Goal: Task Accomplishment & Management: Use online tool/utility

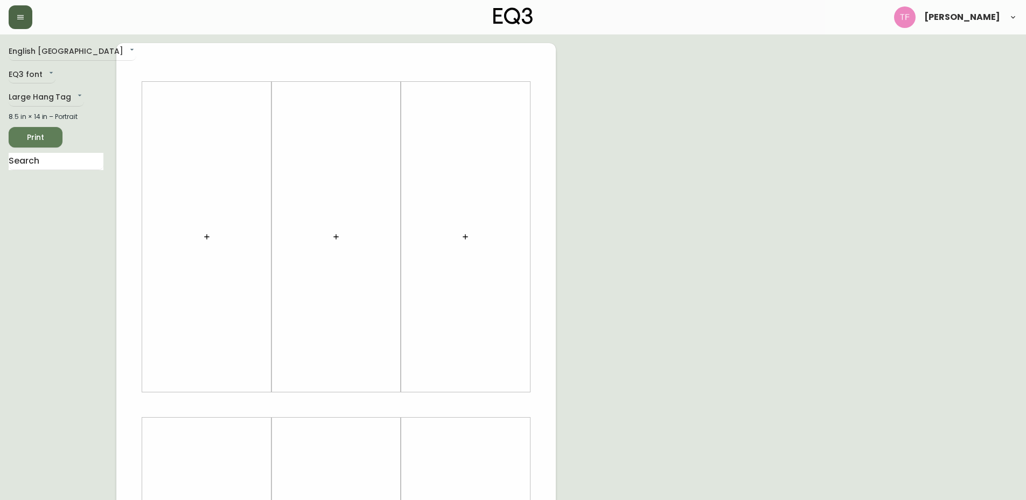
click at [20, 19] on icon "button" at bounding box center [20, 17] width 6 height 4
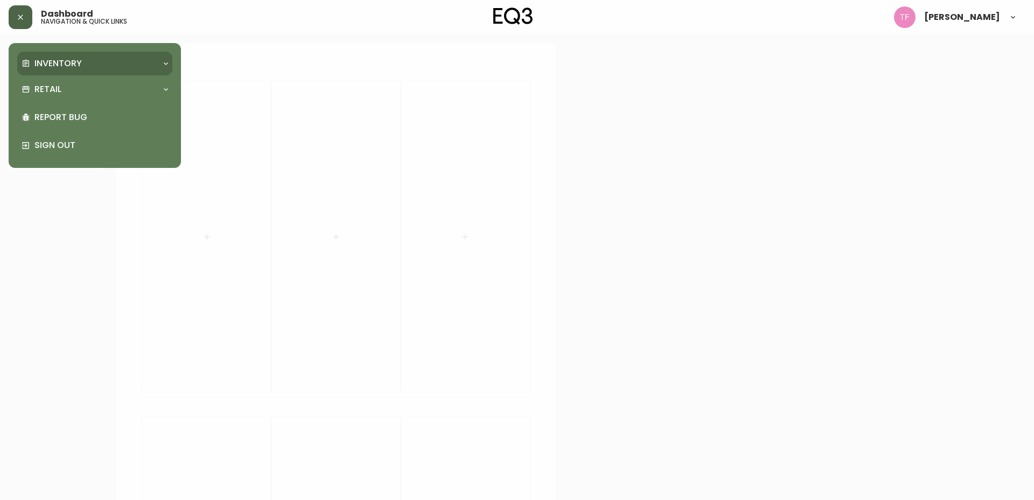
click at [44, 59] on p "Inventory" at bounding box center [57, 64] width 47 height 12
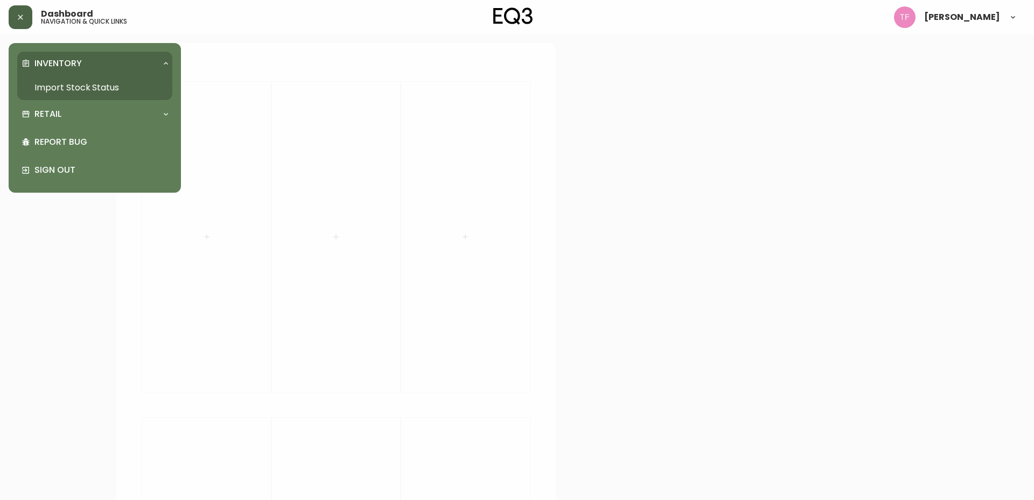
click at [115, 73] on div "Inventory" at bounding box center [94, 64] width 155 height 24
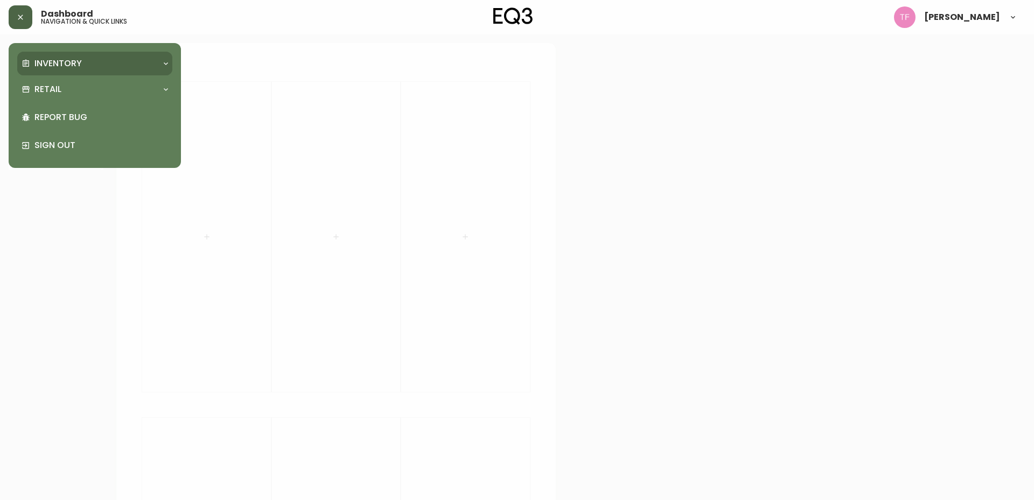
click at [74, 57] on div "Inventory" at bounding box center [94, 64] width 155 height 24
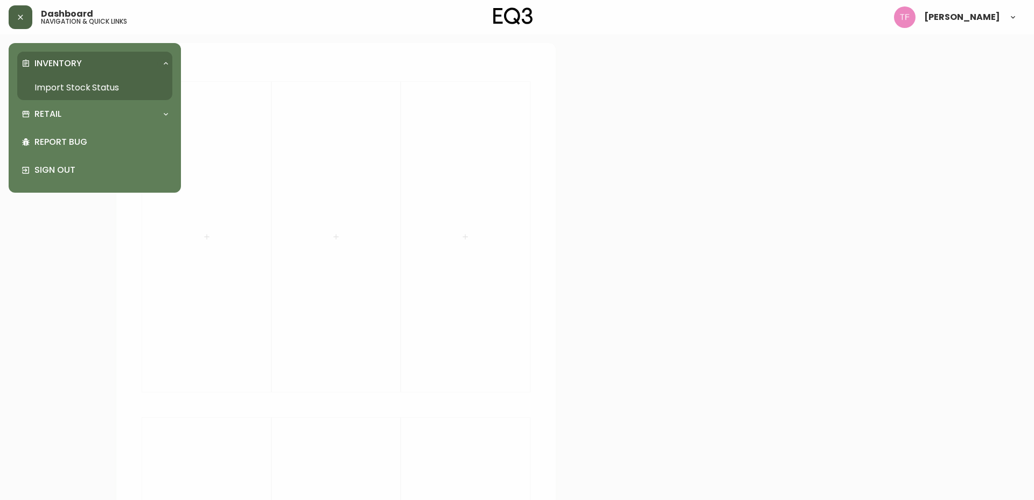
click at [78, 90] on link "Import Stock Status" at bounding box center [94, 87] width 155 height 25
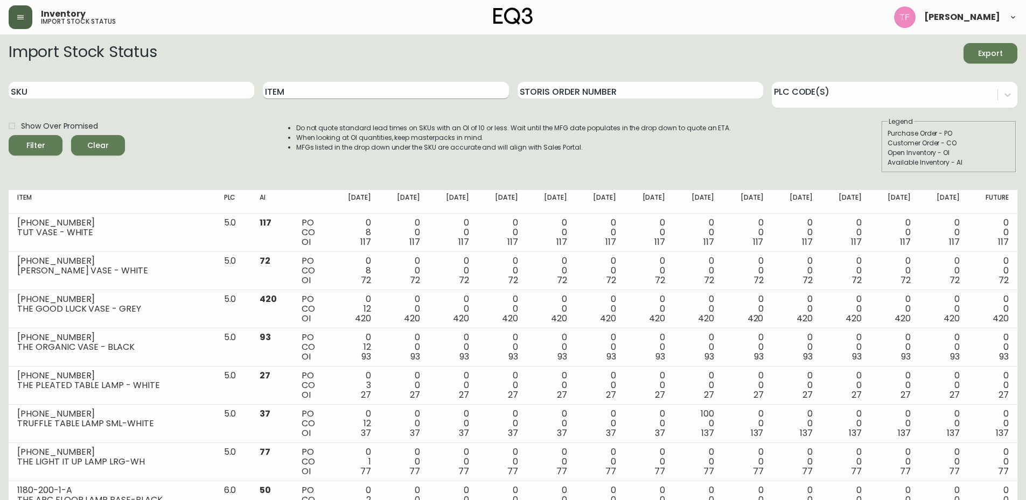
click at [411, 83] on input "Item" at bounding box center [386, 90] width 246 height 17
click at [380, 89] on input "Item" at bounding box center [386, 90] width 246 height 17
type input "moon"
click at [9, 135] on button "Filter" at bounding box center [36, 145] width 54 height 20
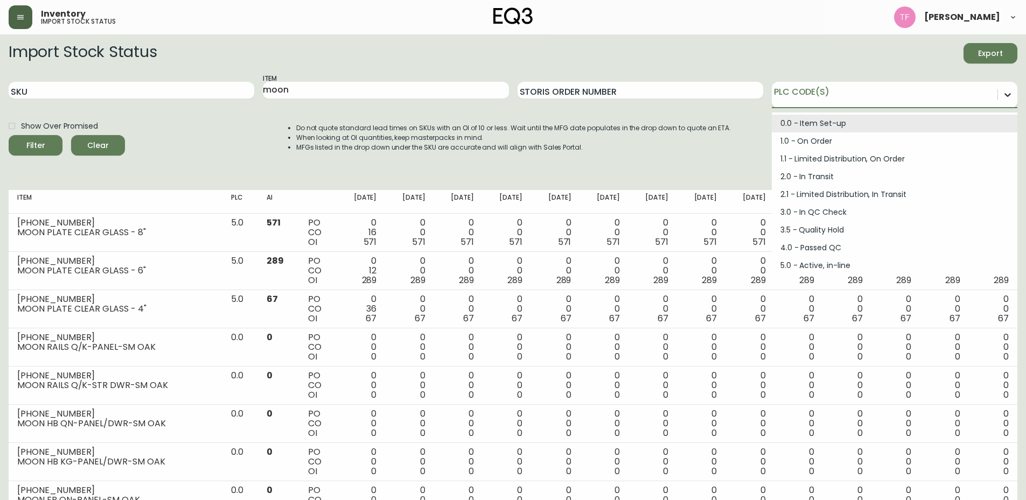
click at [1011, 100] on icon at bounding box center [1007, 94] width 11 height 11
click at [859, 128] on div "0.0 - Item Set-up" at bounding box center [894, 124] width 246 height 18
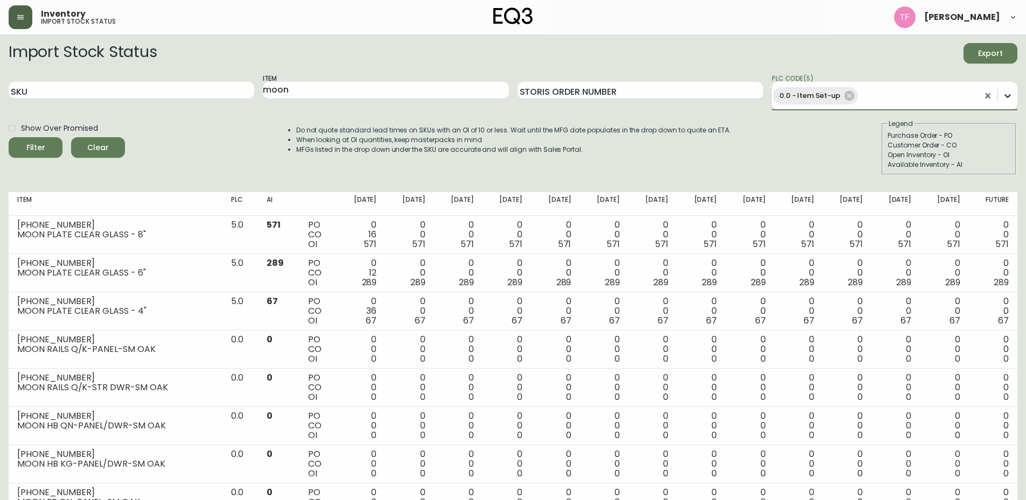
click at [1009, 97] on icon at bounding box center [1007, 95] width 11 height 11
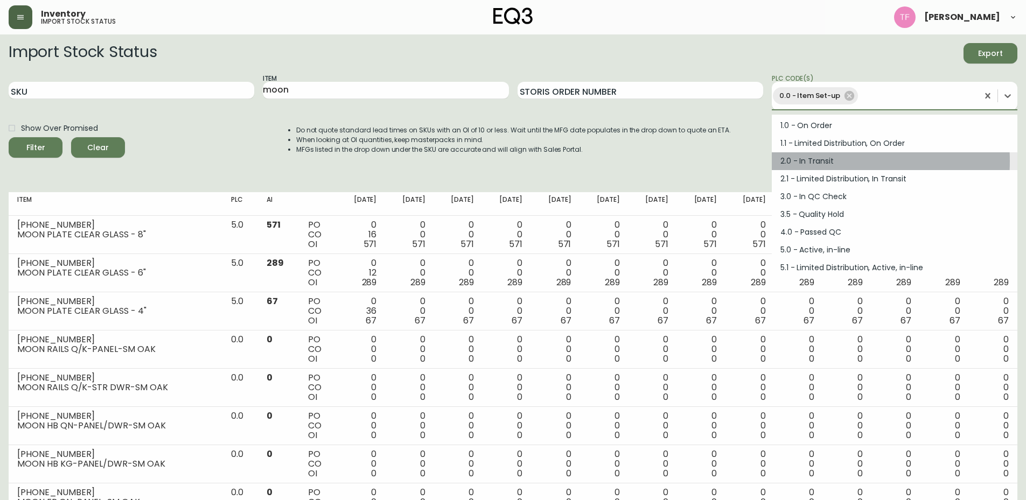
click at [818, 161] on div "2.0 - In Transit" at bounding box center [894, 161] width 246 height 18
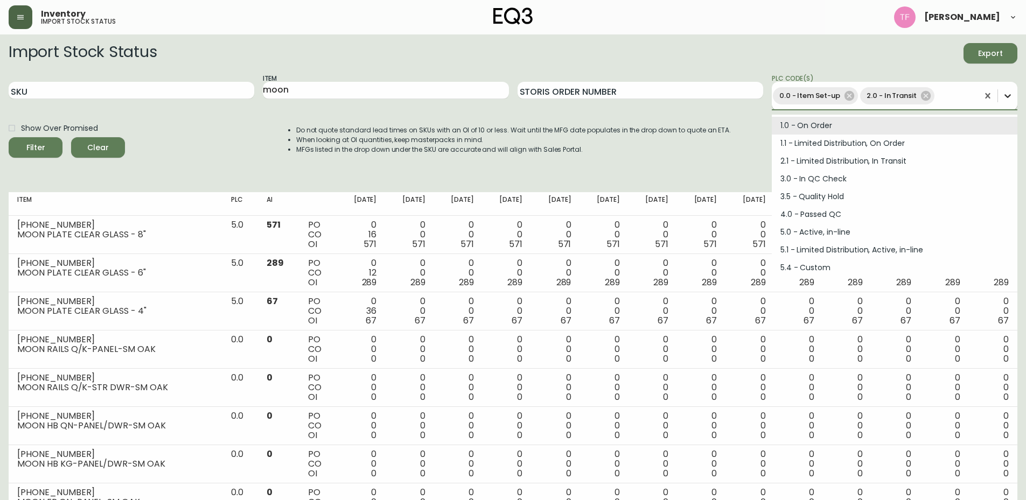
click at [1012, 93] on icon at bounding box center [1007, 95] width 11 height 11
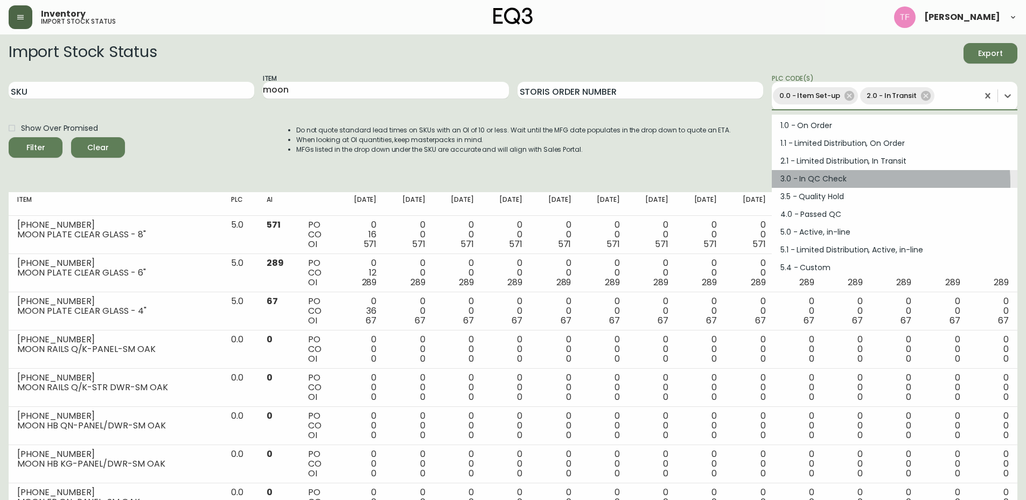
click at [841, 184] on div "3.0 - In QC Check" at bounding box center [894, 179] width 246 height 18
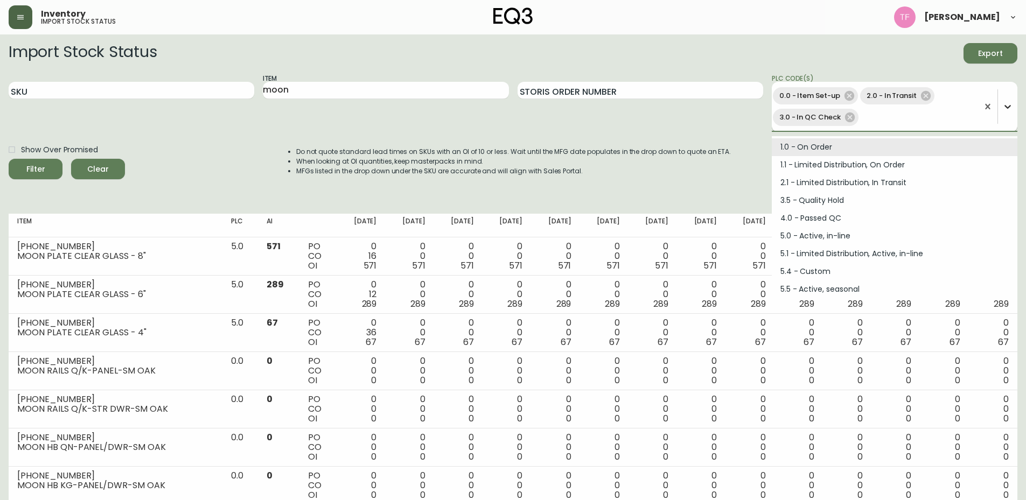
click at [1004, 104] on icon at bounding box center [1007, 106] width 11 height 11
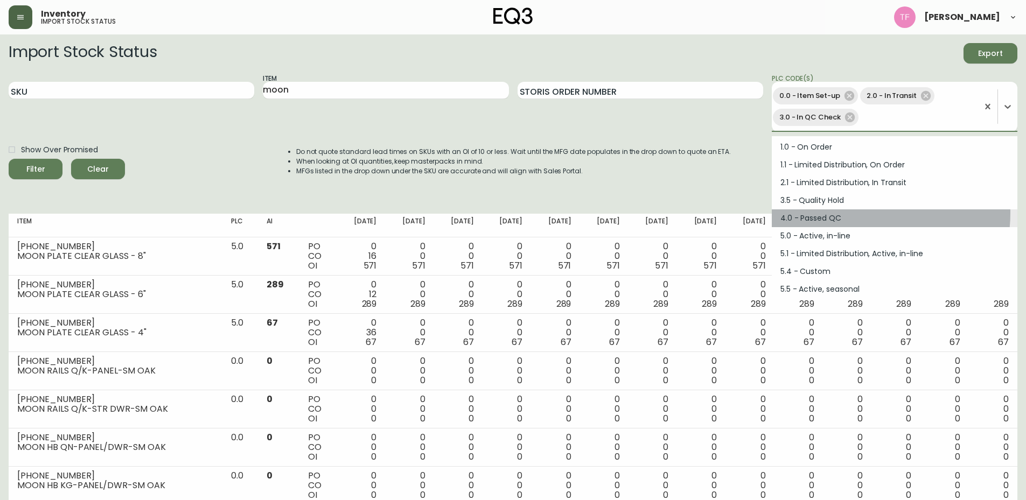
click at [852, 213] on div "4.0 - Passed QC" at bounding box center [894, 218] width 246 height 18
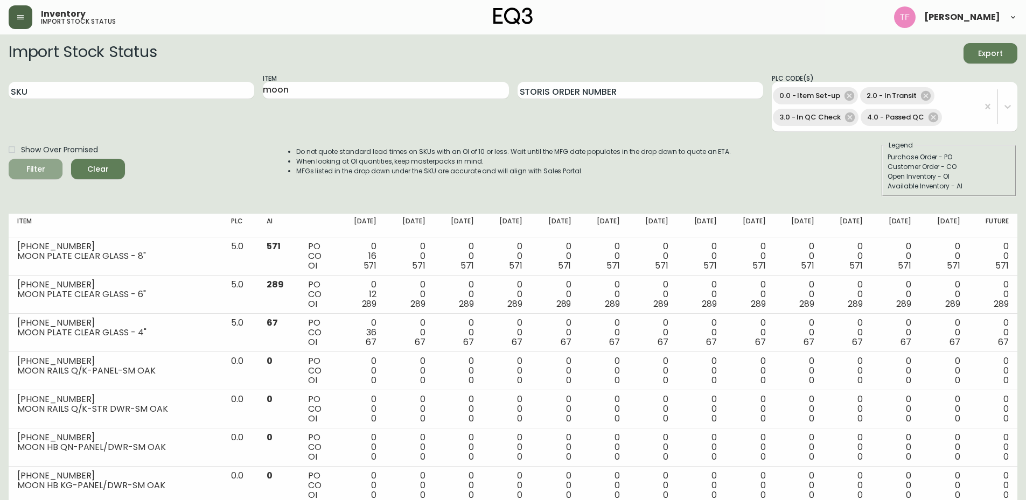
click at [25, 174] on span "Filter" at bounding box center [35, 169] width 37 height 13
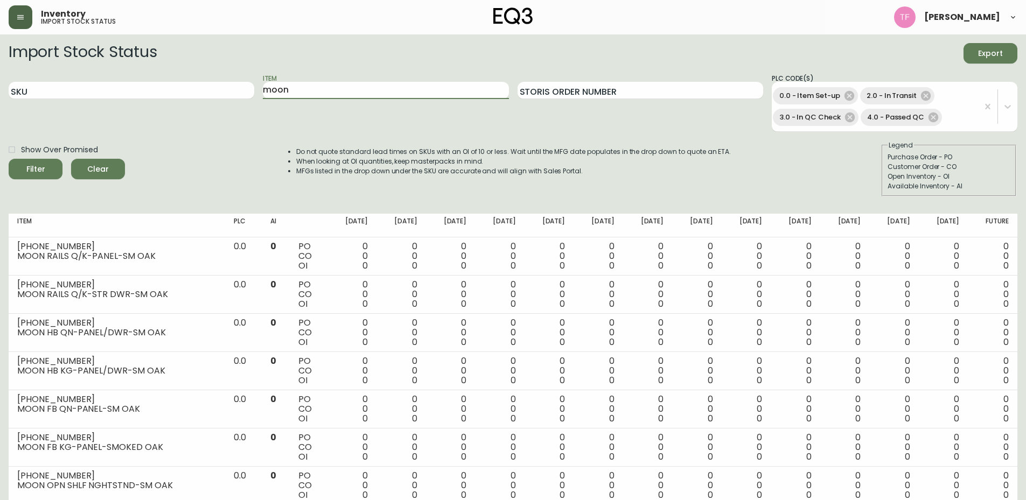
drag, startPoint x: 293, startPoint y: 87, endPoint x: 199, endPoint y: 81, distance: 94.4
click at [199, 81] on div "SKU Item moon Storis Order Number PLC Code(s) 0.0 - Item Set-up 2.0 - In Transi…" at bounding box center [513, 102] width 1008 height 59
click at [39, 176] on button "Filter" at bounding box center [36, 169] width 54 height 20
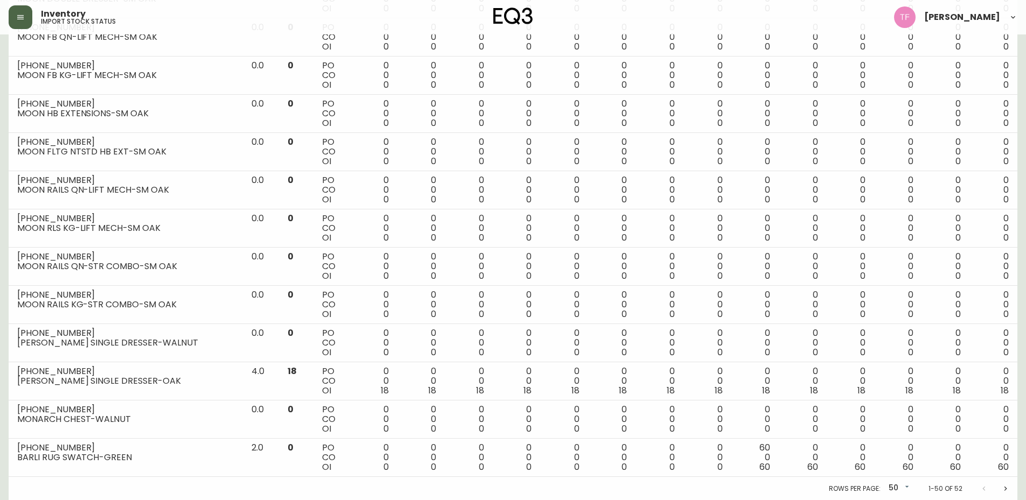
scroll to position [1672, 0]
click at [1005, 486] on icon "Next page" at bounding box center [1005, 488] width 3 height 4
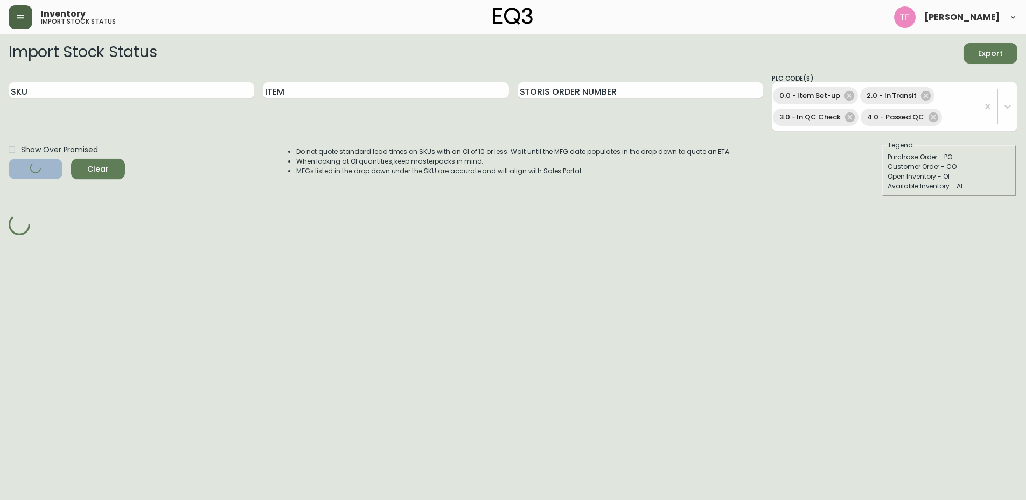
scroll to position [0, 0]
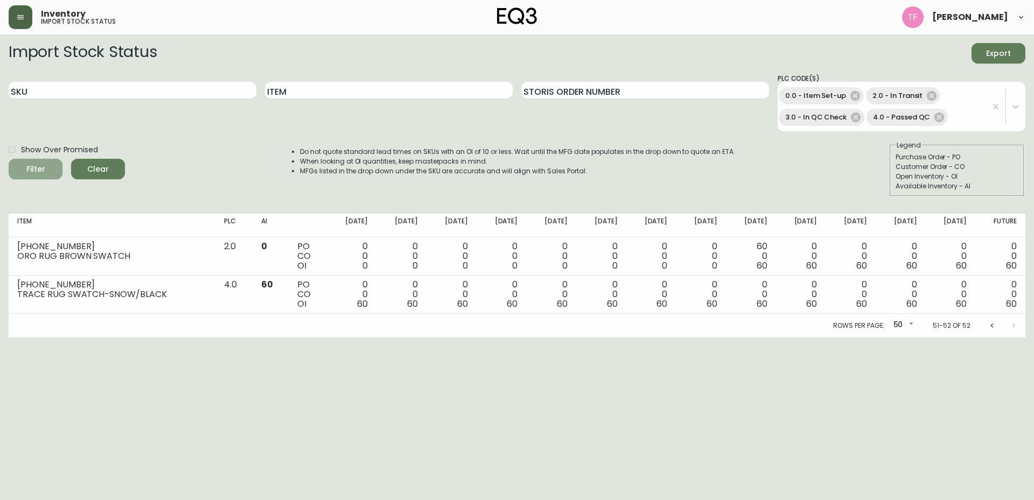
click at [39, 168] on span "Filter" at bounding box center [35, 169] width 19 height 13
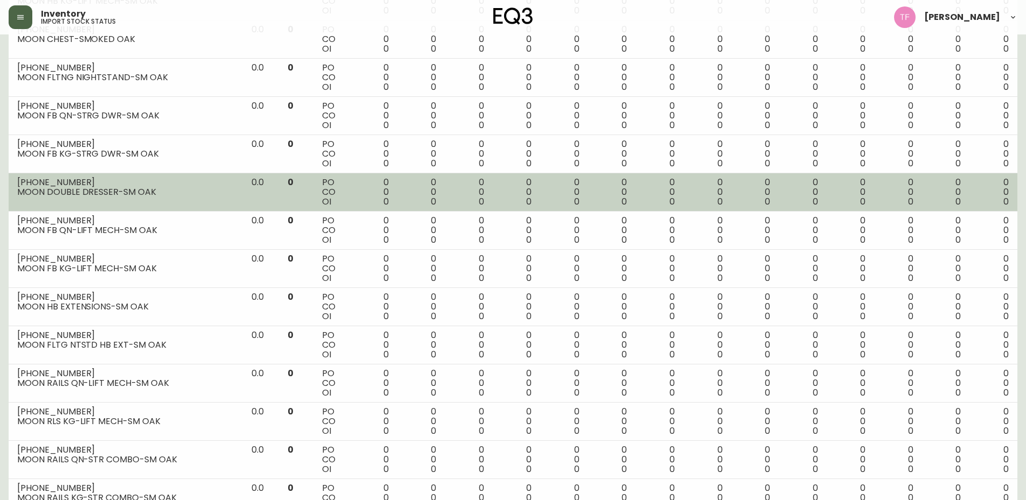
scroll to position [1672, 0]
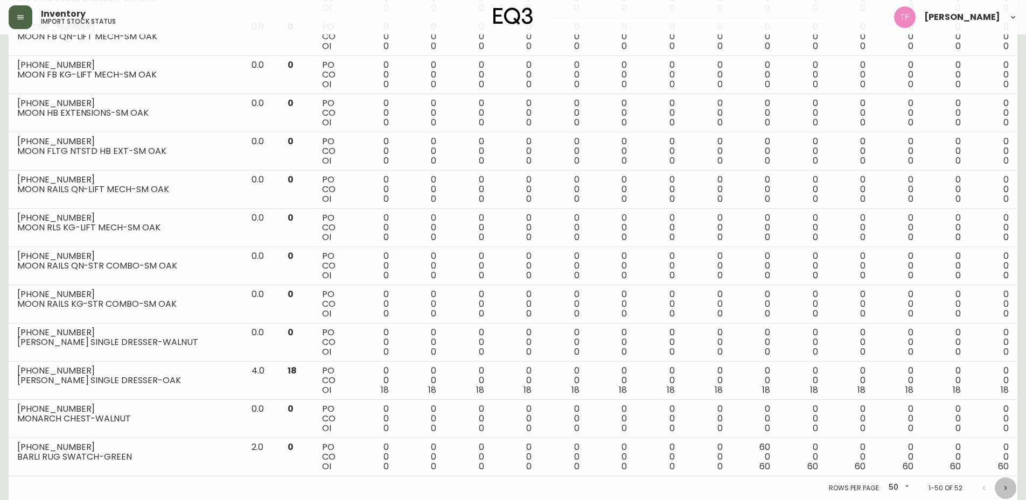
click at [1007, 485] on icon "Next page" at bounding box center [1005, 488] width 9 height 9
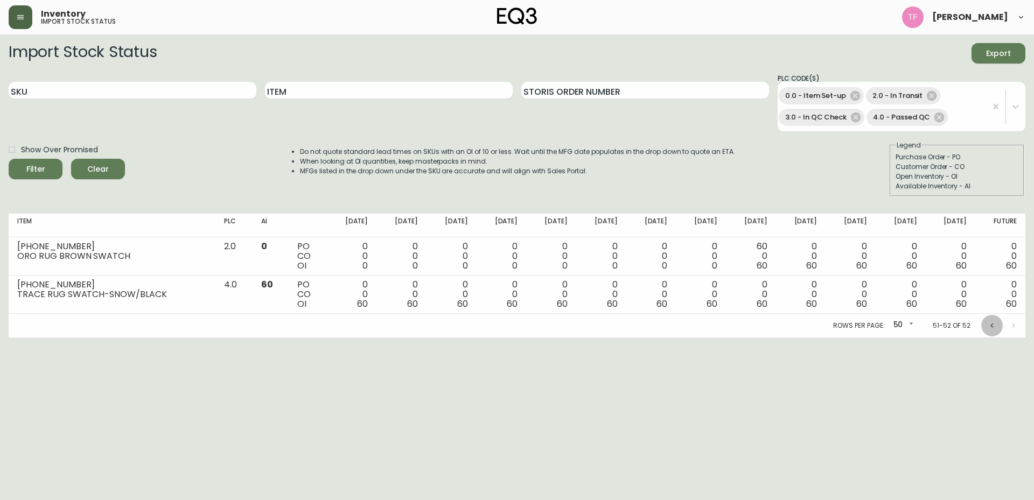
click at [989, 327] on icon "Previous page" at bounding box center [991, 325] width 9 height 9
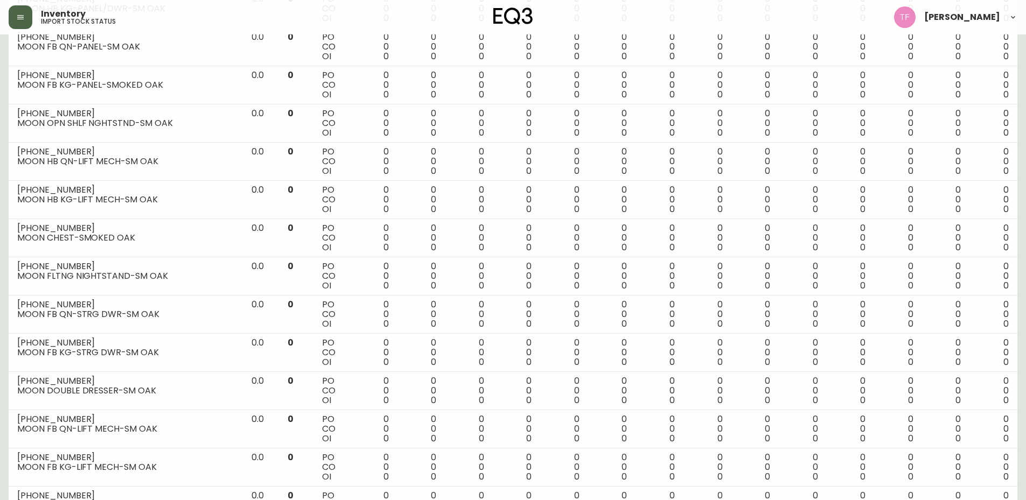
scroll to position [1672, 0]
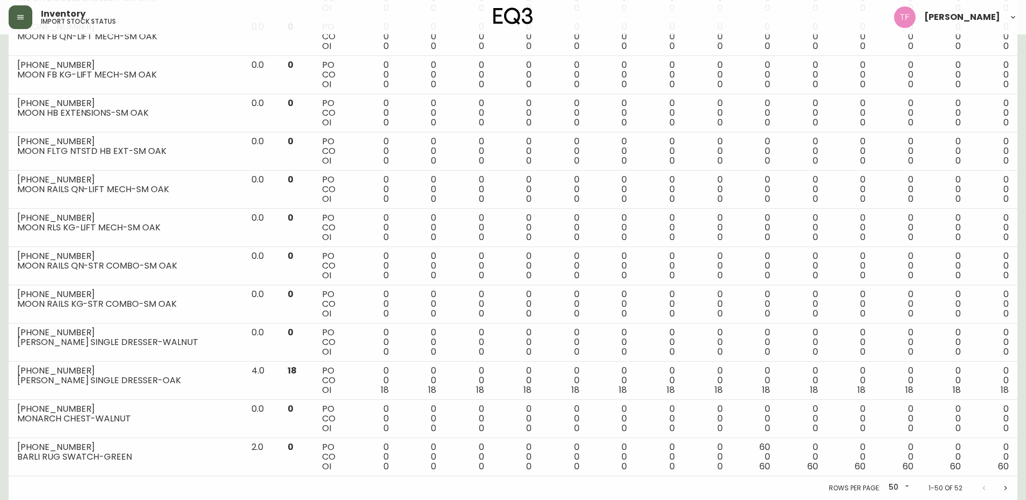
click at [1005, 488] on icon "Next page" at bounding box center [1005, 488] width 9 height 9
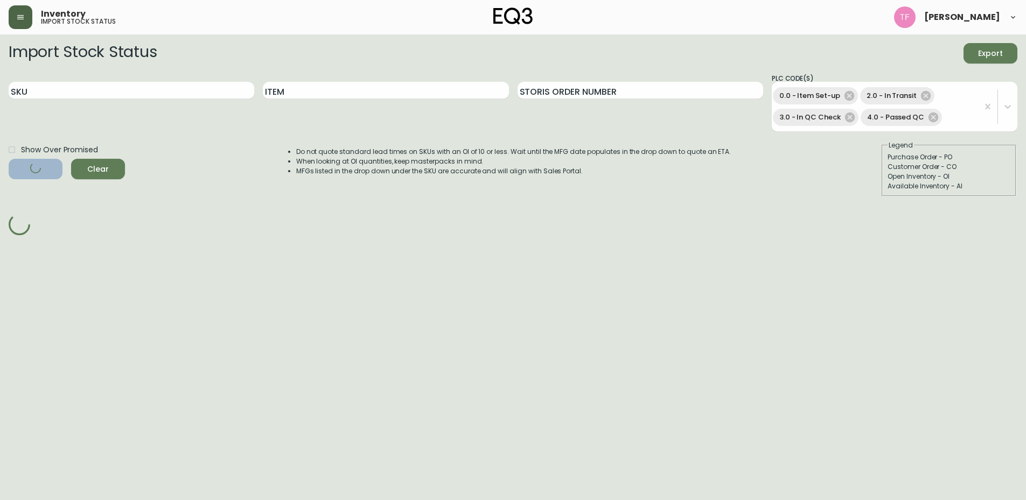
scroll to position [0, 0]
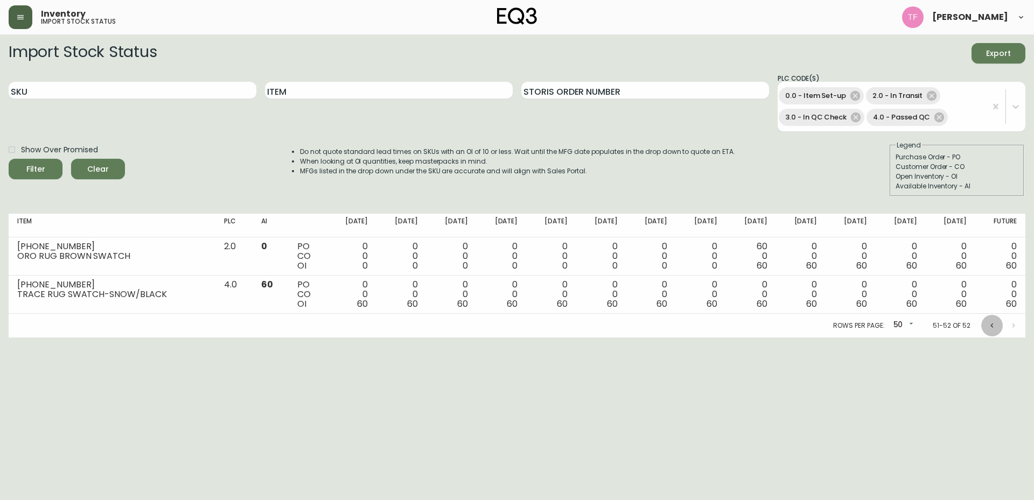
click at [992, 326] on icon "Previous page" at bounding box center [991, 325] width 9 height 9
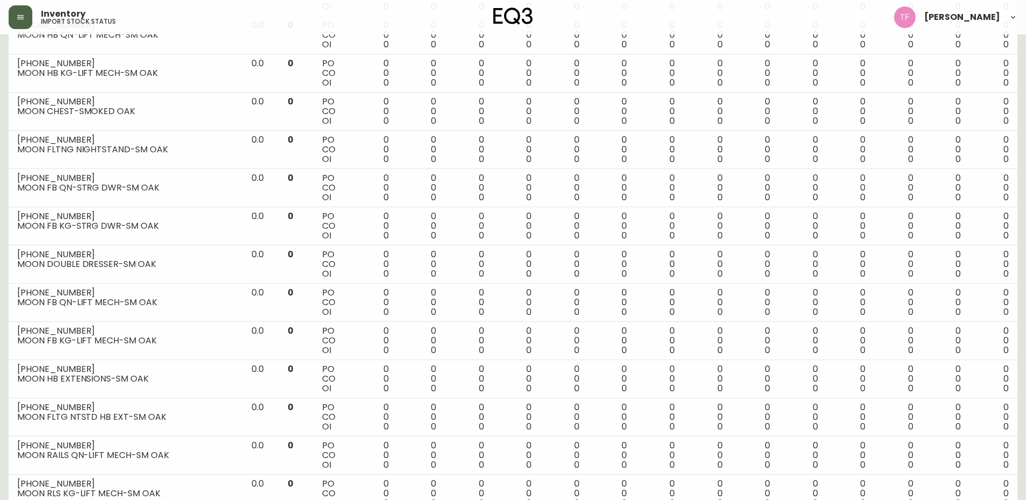
scroll to position [1615, 0]
